Goal: Navigation & Orientation: Find specific page/section

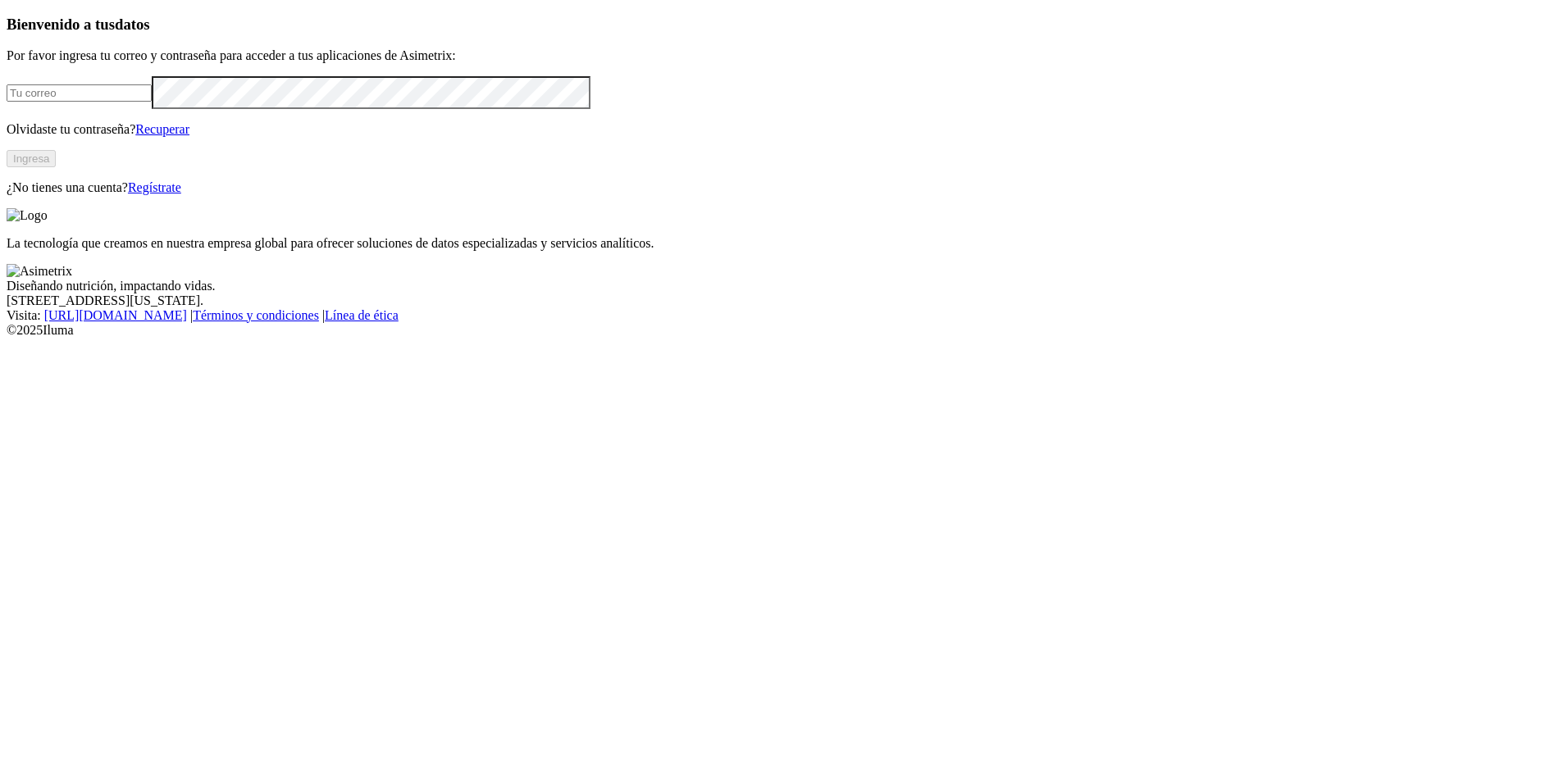
type input "[EMAIL_ADDRESS][DOMAIN_NAME]"
click at [56, 167] on button "Ingresa" at bounding box center [31, 158] width 50 height 17
